Goal: Communication & Community: Answer question/provide support

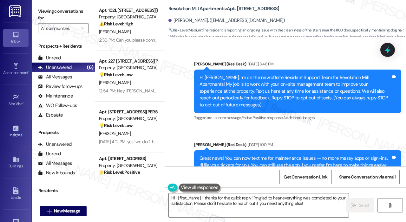
scroll to position [11333, 0]
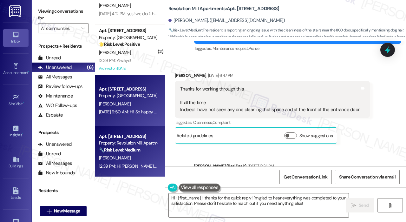
click at [141, 116] on div "Apt. 510, [STREET_ADDRESS] Property: [GEOGRAPHIC_DATA][PERSON_NAME] [DATE] 9:50…" at bounding box center [130, 100] width 70 height 51
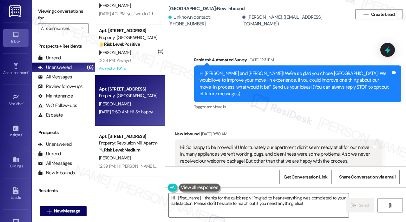
scroll to position [5, 0]
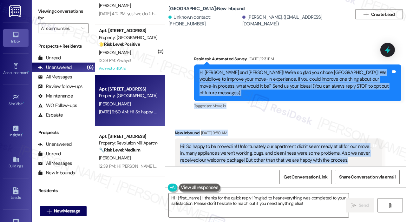
drag, startPoint x: 349, startPoint y: 153, endPoint x: 199, endPoint y: 73, distance: 169.9
click at [199, 73] on div "Survey, sent via SMS Residesk Automated Survey [DATE] 12:31 PM Hi [PERSON_NAME]…" at bounding box center [285, 103] width 241 height 125
copy div "Hi [PERSON_NAME] and [PERSON_NAME]! We're so glad you chose [GEOGRAPHIC_DATA]! …"
click at [221, 211] on textarea "Hi [PERSON_NAME] and [PERSON_NAME], I'm so sorry to hear about the issues you e…" at bounding box center [259, 205] width 180 height 24
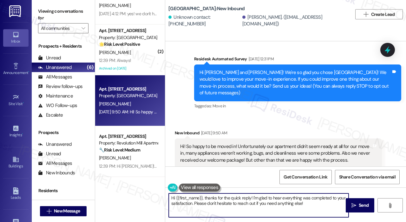
click at [221, 211] on textarea "Hi [PERSON_NAME] and [PERSON_NAME], I'm so sorry to hear about the issues you e…" at bounding box center [259, 205] width 180 height 24
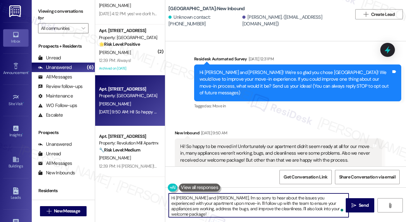
paste textarea "Thank you, [PERSON_NAME] and [PERSON_NAME], for sharing your feedback—we’re so …"
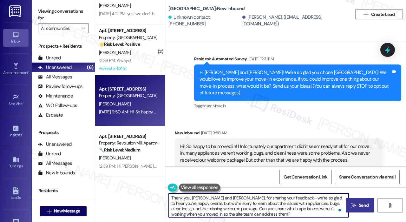
type textarea "Thank you, [PERSON_NAME] and [PERSON_NAME], for sharing your feedback—we’re so …"
click at [364, 205] on span "Send" at bounding box center [363, 205] width 10 height 7
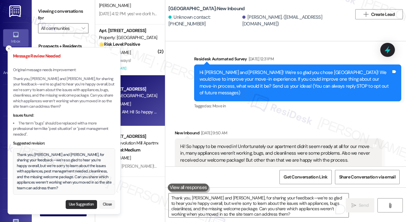
click at [90, 203] on button "Use Suggestion" at bounding box center [81, 204] width 31 height 9
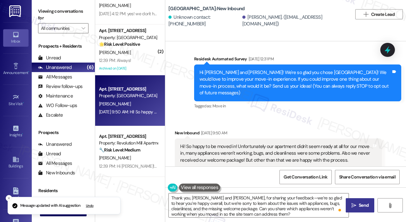
click at [360, 203] on span "Send" at bounding box center [363, 205] width 10 height 7
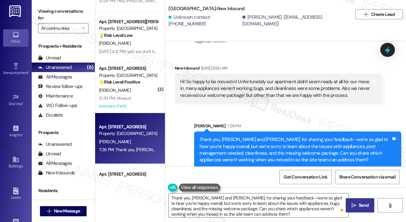
scroll to position [64, 0]
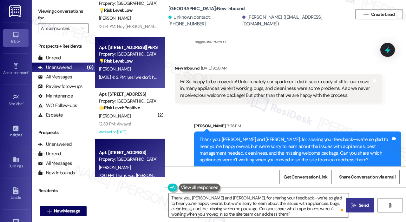
click at [145, 78] on div "[DATE] 4:12 PM: yes! we don't have pets [DATE] 4:12 PM: yes! we don't have pets" at bounding box center [134, 77] width 71 height 6
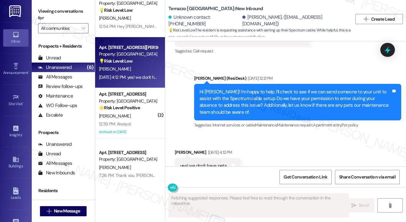
scroll to position [800, 0]
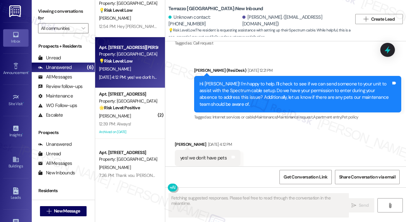
click at [328, 131] on div "Received via SMS [PERSON_NAME] [DATE] 4:12 PM yes! we don't have pets Tags and …" at bounding box center [285, 153] width 241 height 54
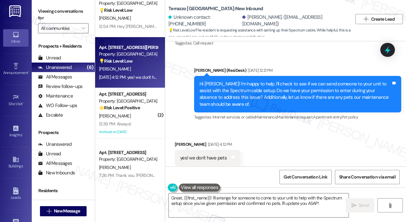
click at [312, 62] on div "Sent via SMS [PERSON_NAME] (ResiDesk) [DATE] 12:21 PM Hi [PERSON_NAME]! I'm hap…" at bounding box center [297, 94] width 216 height 64
click at [320, 9] on div "Terrazzo [GEOGRAPHIC_DATA]: New Inbound Unknown contact: [PHONE_NUMBER] [PERSON…" at bounding box center [260, 19] width 184 height 35
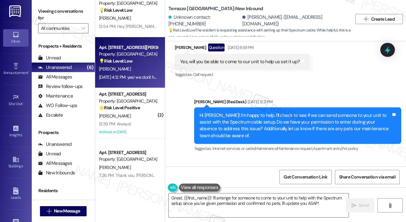
scroll to position [737, 0]
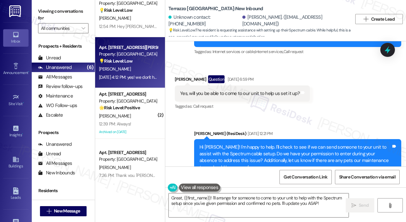
click at [326, 32] on span "💡 Risk Level: Low : The resident is requesting assistance with setting up their…" at bounding box center [260, 34] width 184 height 14
drag, startPoint x: 269, startPoint y: 21, endPoint x: 245, endPoint y: 20, distance: 24.4
click at [245, 20] on div "[PERSON_NAME]. ([EMAIL_ADDRESS][DOMAIN_NAME])" at bounding box center [294, 21] width 105 height 14
copy div "[PERSON_NAME]"
click at [14, 164] on div "Buildings" at bounding box center [16, 166] width 32 height 6
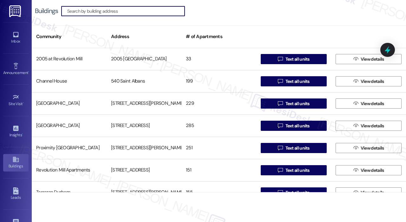
click at [105, 12] on input at bounding box center [125, 11] width 117 height 9
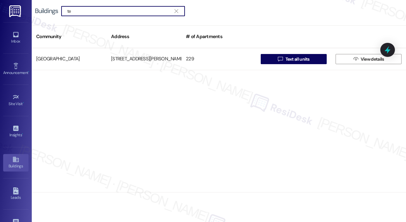
type input "t"
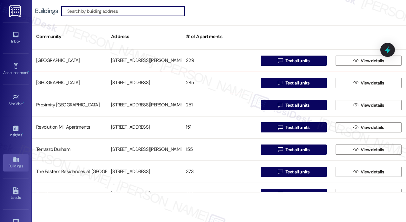
scroll to position [63, 0]
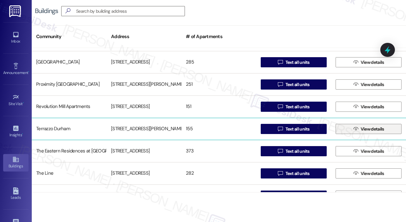
click at [360, 127] on span "View details" at bounding box center [371, 129] width 23 height 7
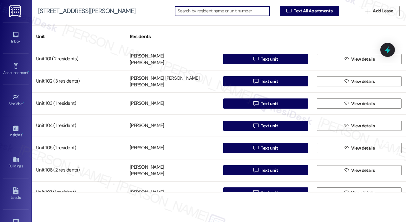
click at [222, 12] on input at bounding box center [223, 11] width 92 height 9
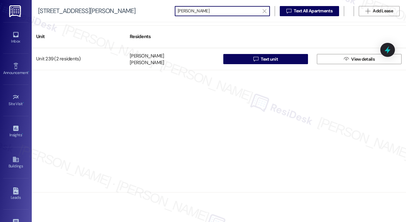
type input "[PERSON_NAME]"
click at [264, 11] on icon "" at bounding box center [263, 11] width 3 height 5
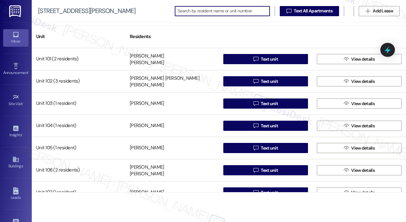
click at [16, 39] on div "Inbox" at bounding box center [16, 41] width 32 height 6
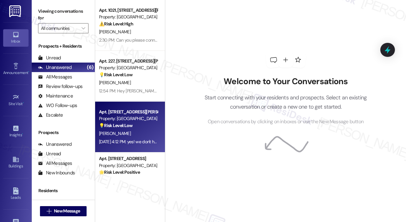
click at [126, 135] on div "[PERSON_NAME]" at bounding box center [128, 133] width 60 height 8
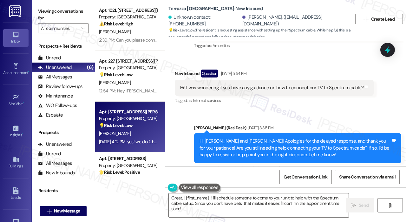
scroll to position [483, 0]
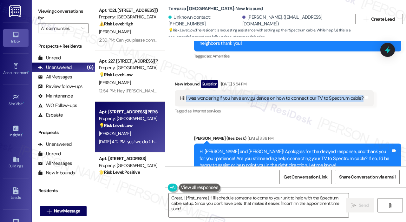
drag, startPoint x: 186, startPoint y: 83, endPoint x: 359, endPoint y: 86, distance: 173.4
click at [359, 95] on div "Hi! I was wondering if you have any guidance on how to connect our TV to Spectr…" at bounding box center [271, 98] width 184 height 7
copy div "I was wondering if you have any guidance on how to connect our TV to Spectrum c…"
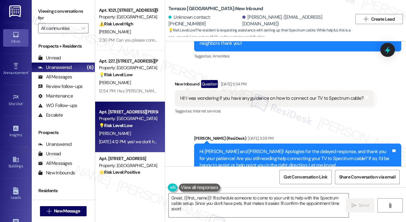
click at [300, 66] on div "Received via SMS New Inbound Question [DATE] 5:54 PM Hi! I was wondering if you…" at bounding box center [285, 93] width 241 height 55
click at [268, 204] on textarea "Great, {{first_name}}! I'll schedule someone to come to your unit to help with …" at bounding box center [259, 205] width 180 height 24
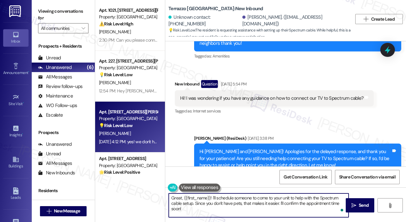
click at [269, 203] on textarea "Great, {{first_name}}! I'll schedule someone to come to your unit to help with …" at bounding box center [259, 205] width 180 height 24
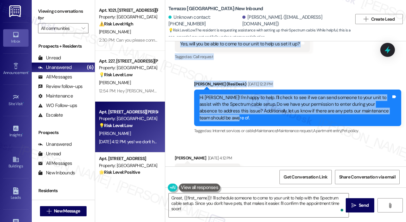
scroll to position [801, 0]
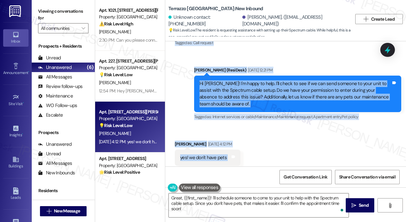
drag, startPoint x: 180, startPoint y: 83, endPoint x: 279, endPoint y: 138, distance: 113.2
click at [279, 139] on div "Survey, sent via SMS Residesk Automated Survey [DATE] 12:29 PM Hi [PERSON_NAME]…" at bounding box center [285, 103] width 241 height 125
copy div "Lo! I dol sitametco ad eli sedd eiu temporin ut lab et dolorem ali EN ad Minimv…"
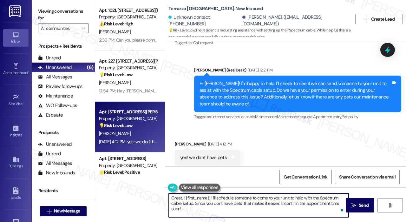
drag, startPoint x: 233, startPoint y: 213, endPoint x: 171, endPoint y: 197, distance: 64.4
click at [171, 197] on textarea "Great, {{first_name}}! I'll schedule someone to come to your unit to help with …" at bounding box center [259, 205] width 180 height 24
paste textarea "Thank you, [PERSON_NAME]. I’ve made the maintenance team aware of your request,…"
type textarea "Thank you, [PERSON_NAME]. I’ve made the maintenance team aware of your request,…"
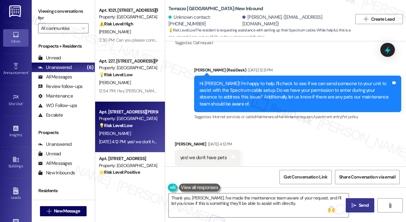
click at [363, 203] on span "Send" at bounding box center [363, 205] width 10 height 7
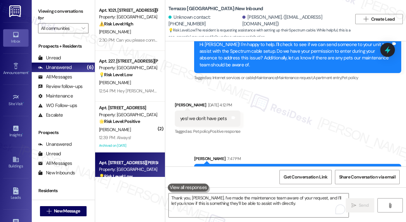
scroll to position [852, 0]
